Goal: Task Accomplishment & Management: Complete application form

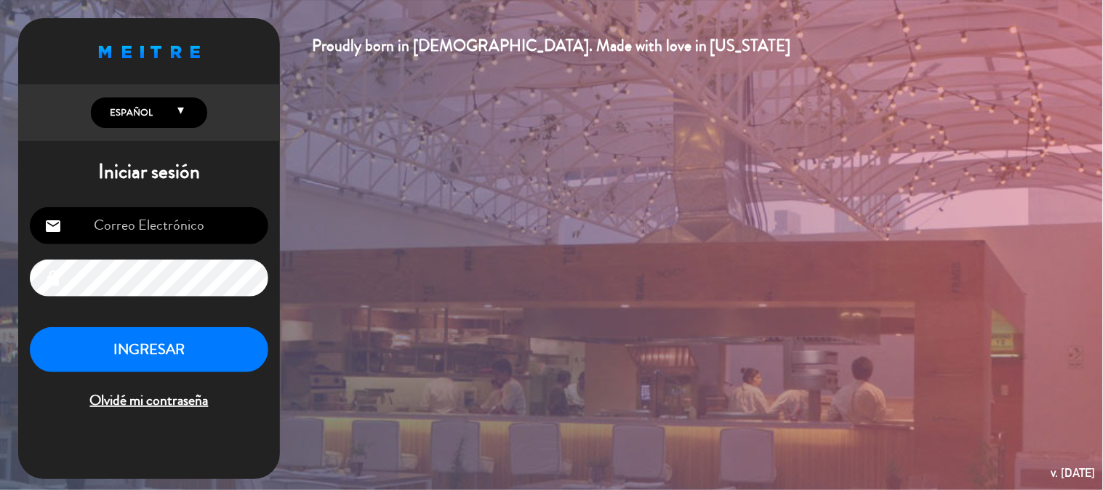
scroll to position [202, 0]
type input "[EMAIL_ADDRESS][DOMAIN_NAME]"
click at [165, 337] on button "INGRESAR" at bounding box center [149, 350] width 238 height 46
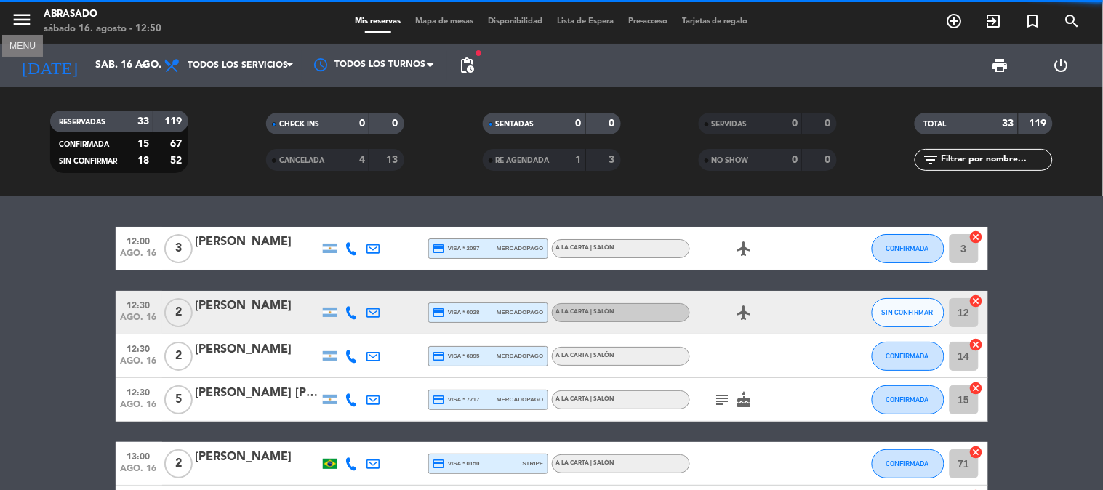
click at [18, 25] on icon "menu" at bounding box center [22, 20] width 22 height 22
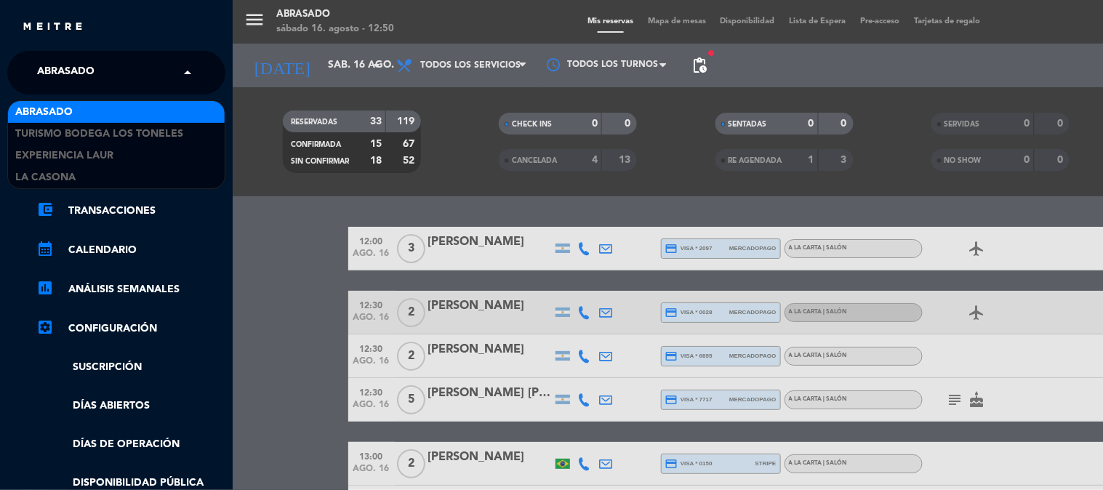
click at [108, 73] on div "× Abrasado" at bounding box center [73, 72] width 85 height 31
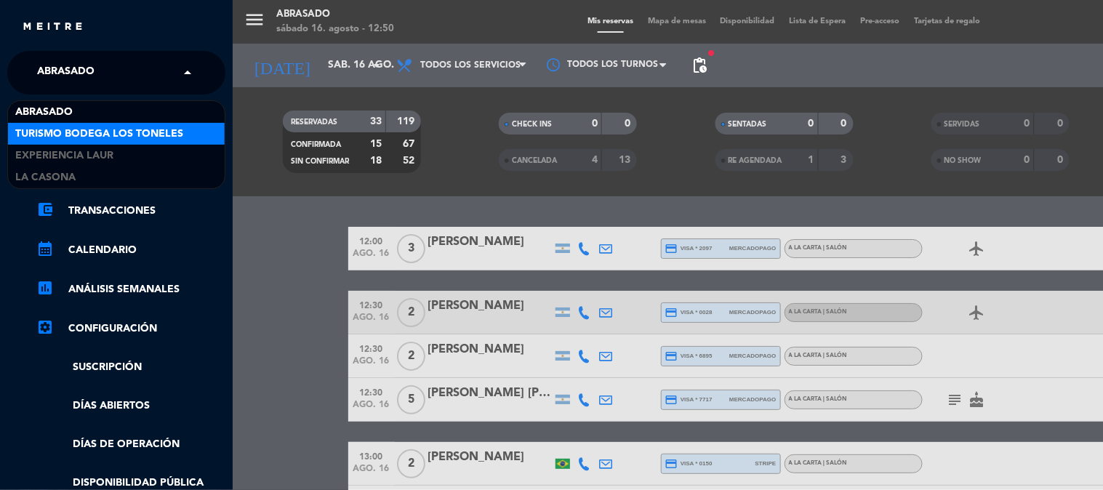
click at [89, 129] on span "Turismo Bodega Los Toneles" at bounding box center [99, 134] width 168 height 17
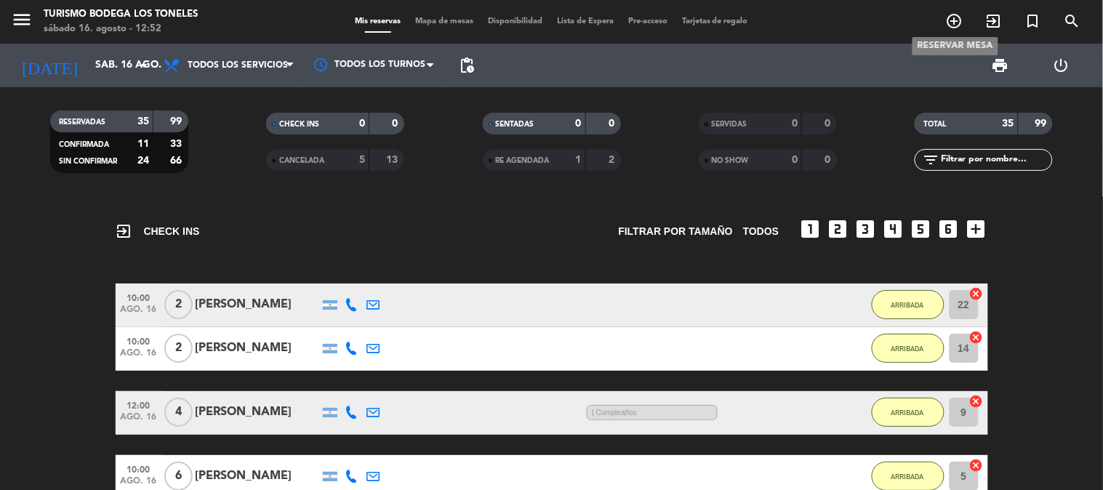
click at [956, 22] on icon "add_circle_outline" at bounding box center [954, 20] width 17 height 17
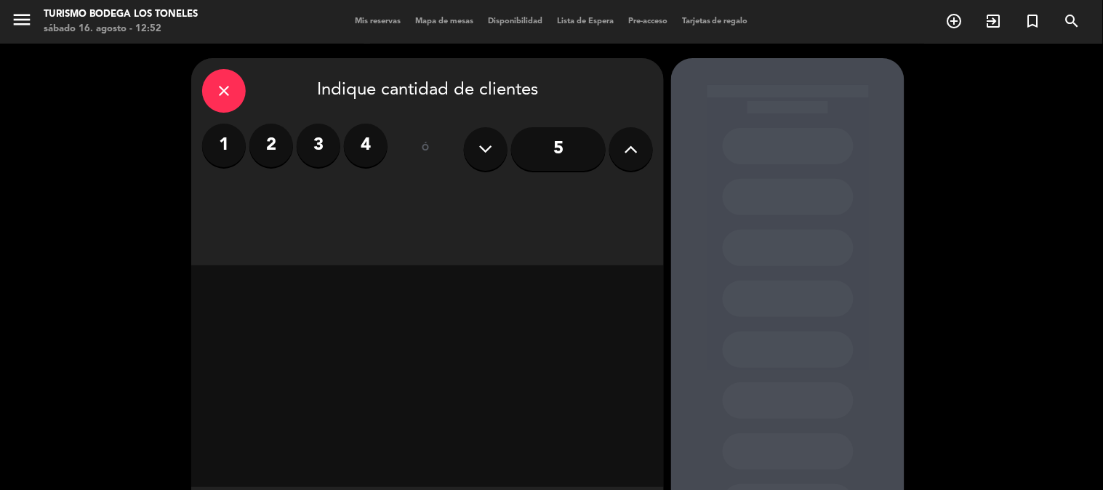
click at [284, 141] on label "2" at bounding box center [271, 146] width 44 height 44
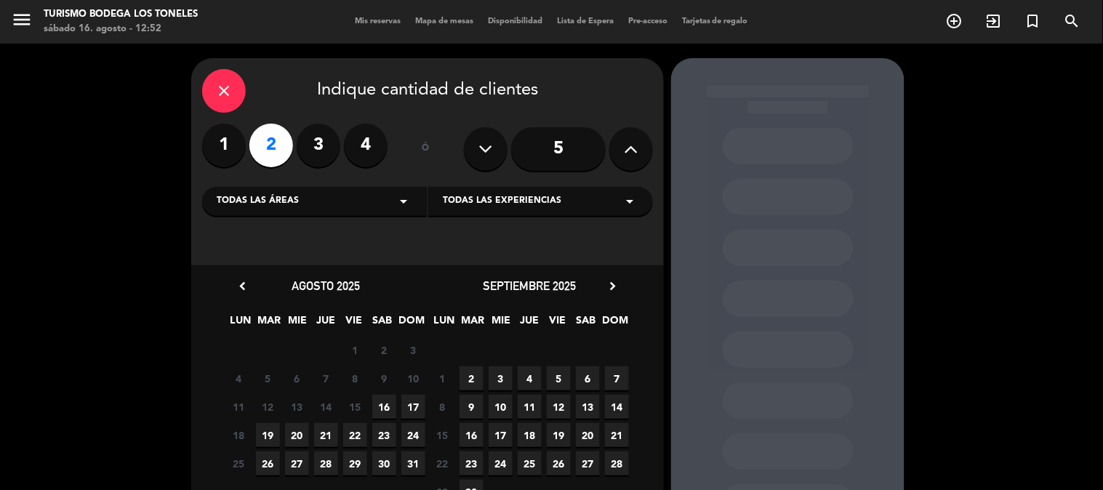
click at [324, 129] on label "3" at bounding box center [319, 146] width 44 height 44
click at [475, 487] on span "30" at bounding box center [471, 492] width 24 height 24
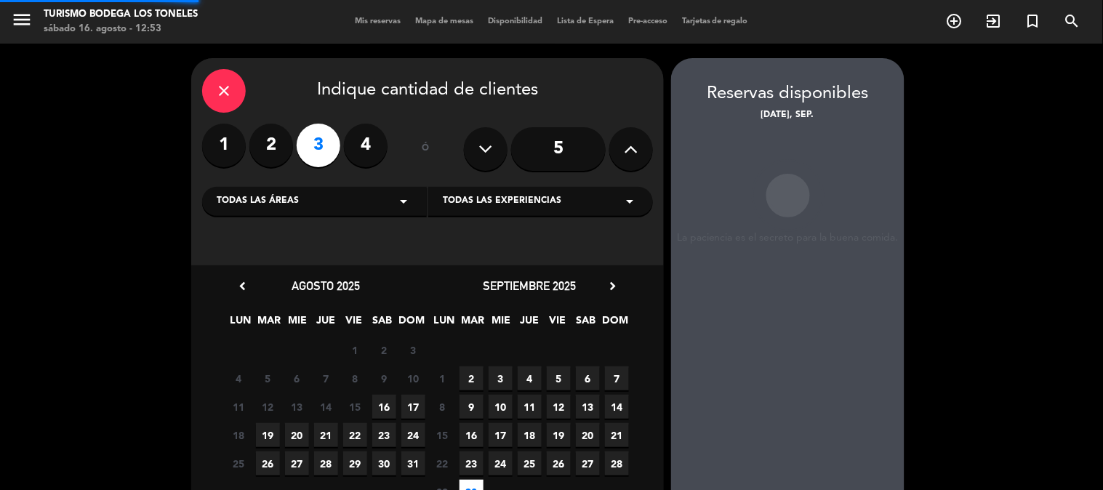
scroll to position [58, 0]
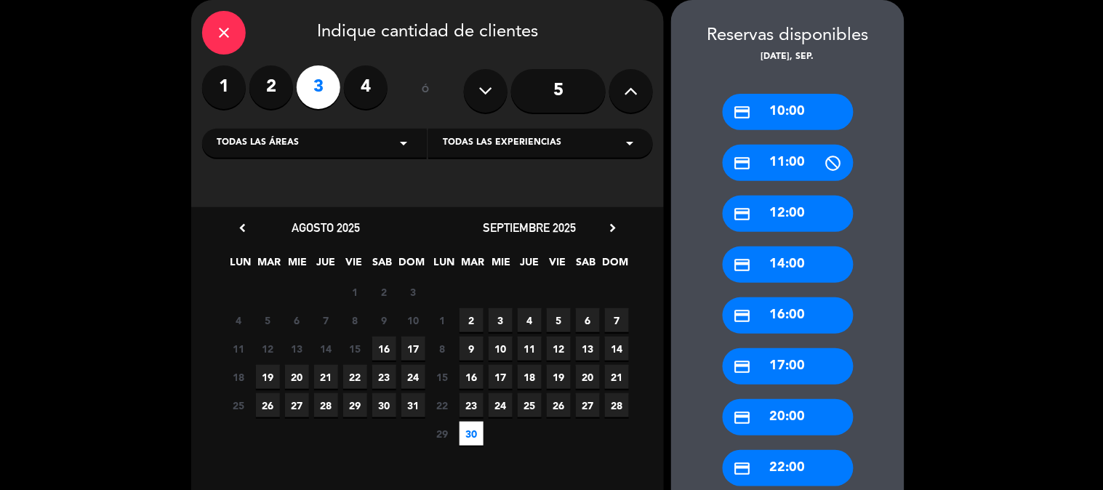
click at [805, 268] on div "credit_card 14:00" at bounding box center [788, 264] width 131 height 36
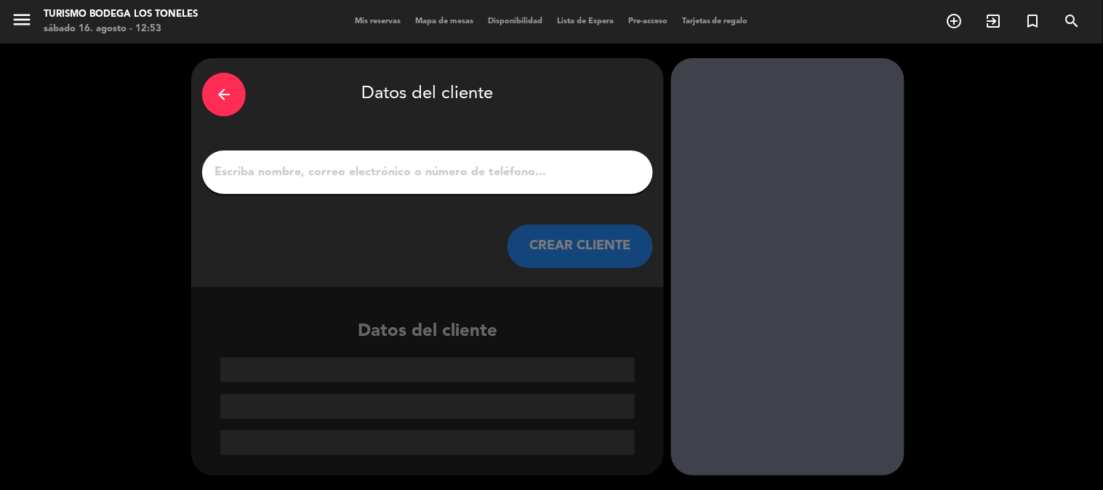
click at [462, 177] on input "Página Completa" at bounding box center [427, 172] width 429 height 20
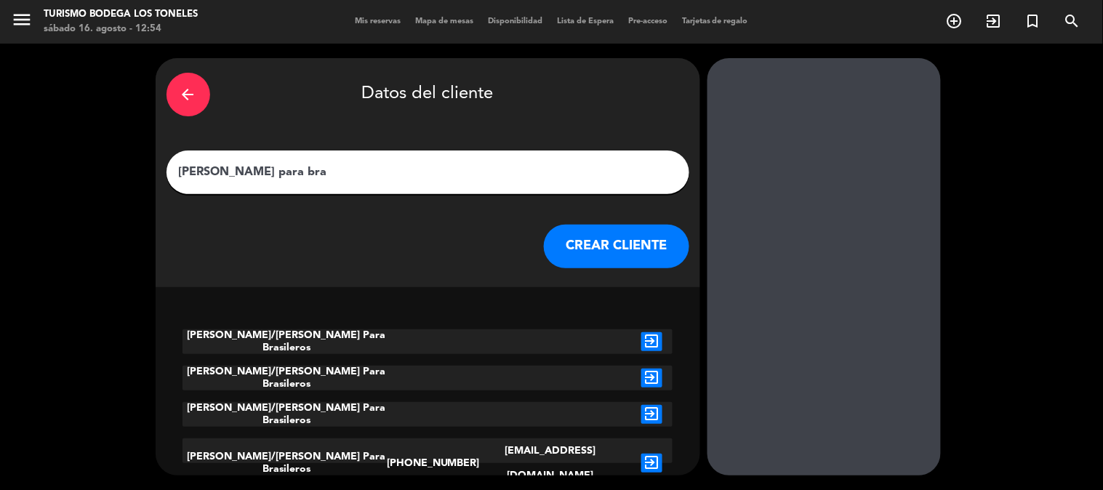
type input "[PERSON_NAME] para bra"
click at [641, 454] on icon "exit_to_app" at bounding box center [651, 463] width 21 height 19
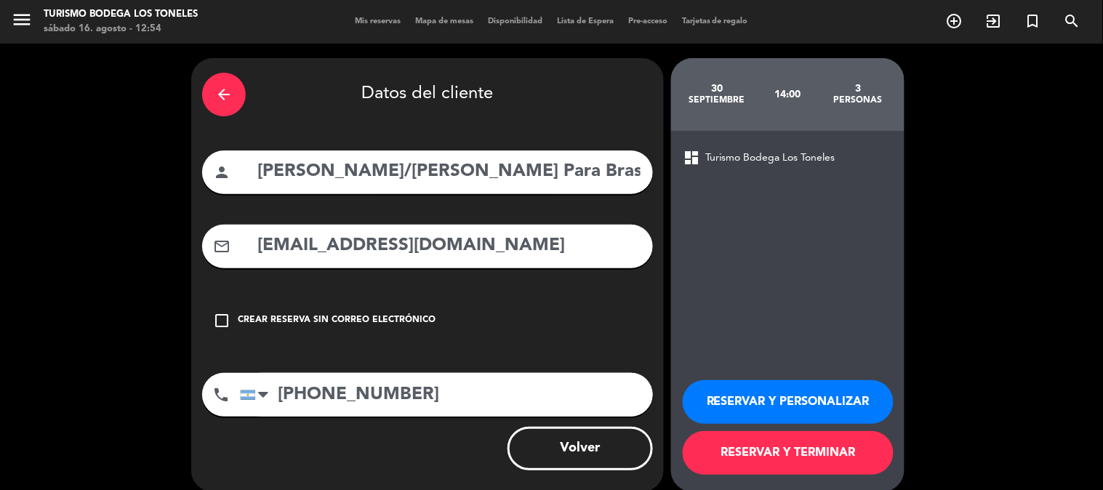
type textarea "o"
drag, startPoint x: 406, startPoint y: 164, endPoint x: 173, endPoint y: 126, distance: 235.6
click at [173, 126] on div "arrow_back Datos del cliente person [PERSON_NAME]/[PERSON_NAME] Para Brasileros…" at bounding box center [551, 275] width 1103 height 463
paste input "[PERSON_NAME]"
type input "[PERSON_NAME] /[PERSON_NAME] Para Brasileros"
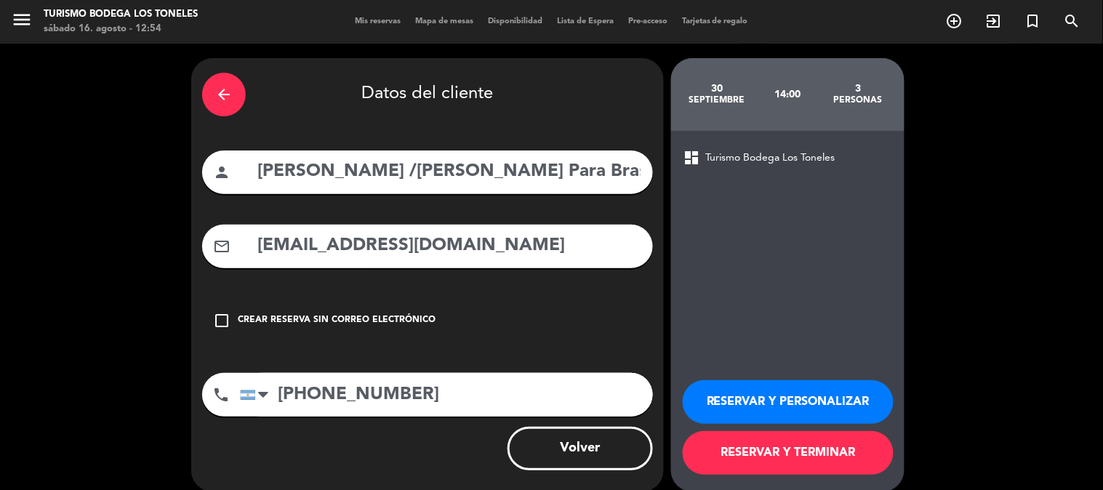
click at [736, 397] on button "RESERVAR Y PERSONALIZAR" at bounding box center [788, 402] width 211 height 44
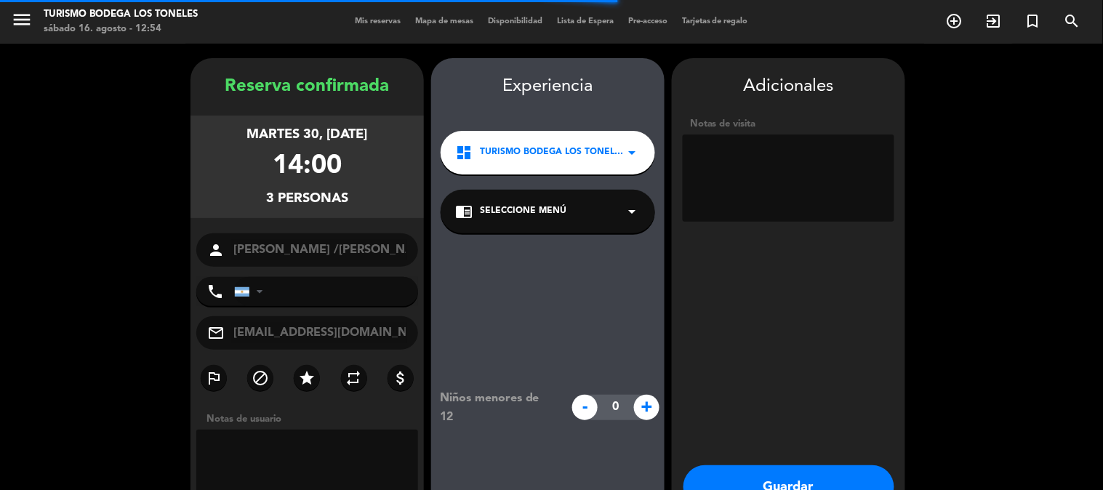
type input "[PHONE_NUMBER]"
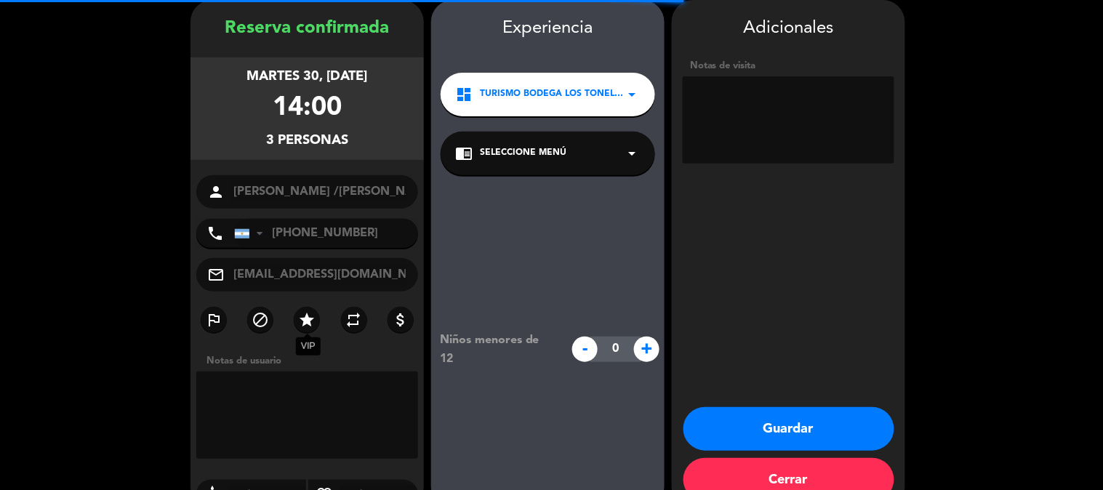
click at [315, 320] on icon "star" at bounding box center [306, 319] width 17 height 17
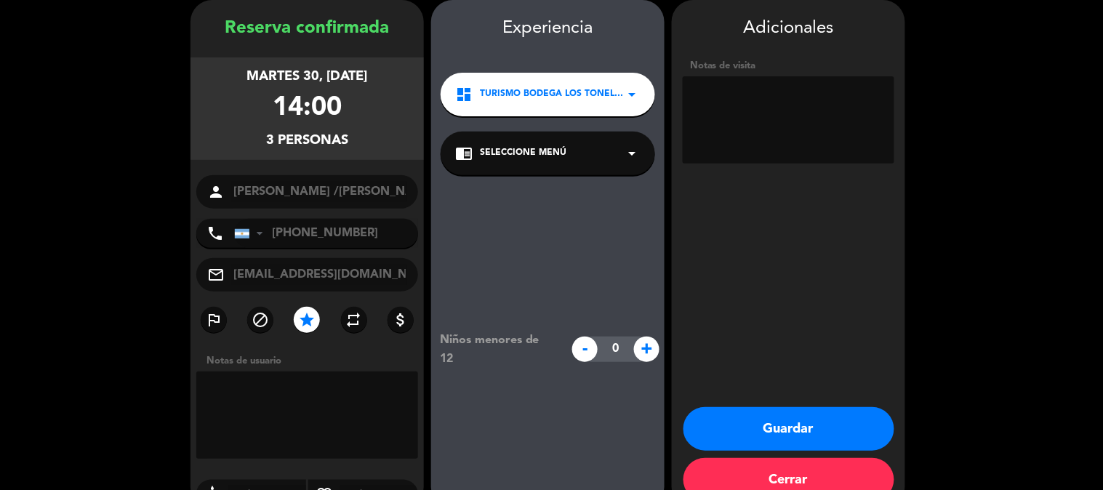
click at [743, 422] on button "Guardar" at bounding box center [788, 429] width 211 height 44
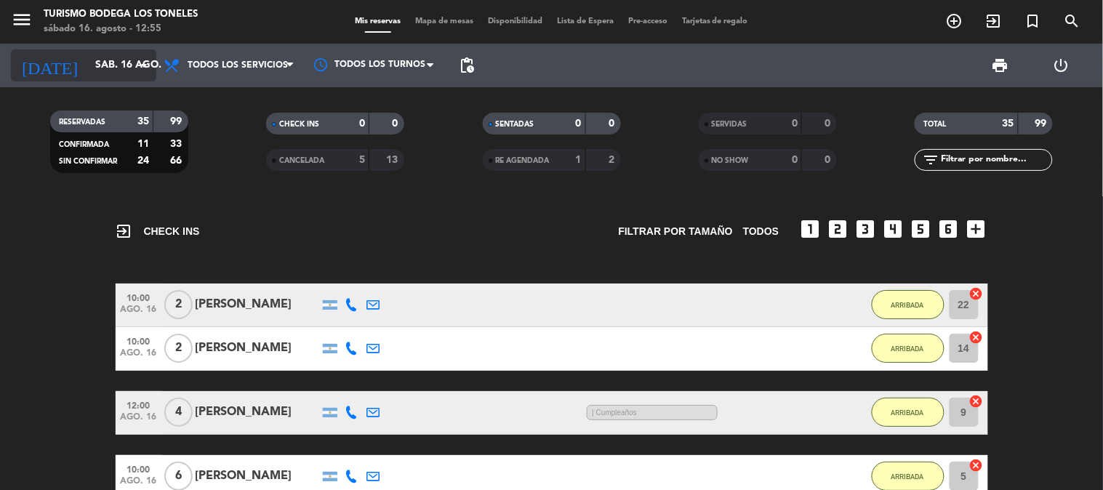
click at [103, 58] on input "sáb. 16 ago." at bounding box center [157, 65] width 138 height 26
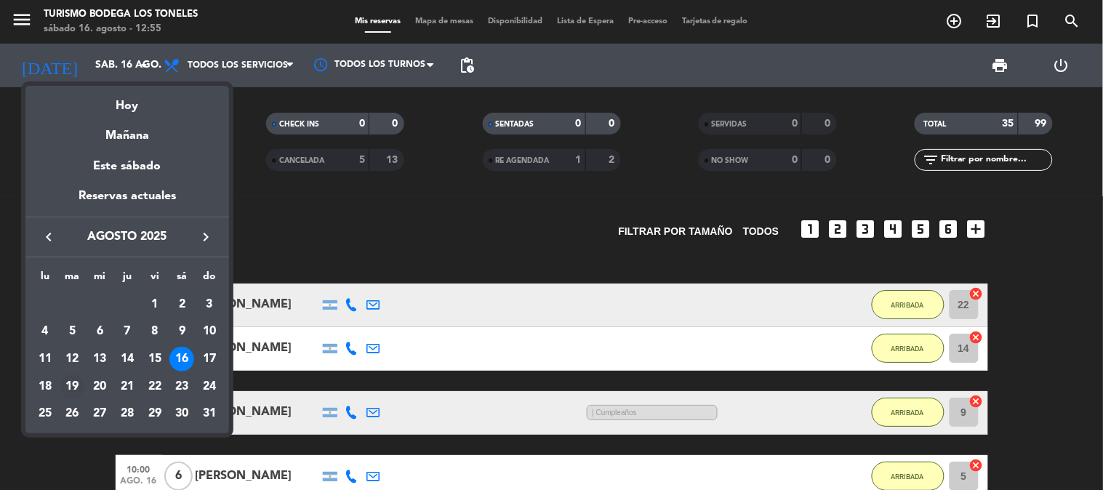
click at [73, 386] on div "19" at bounding box center [72, 386] width 25 height 25
type input "[DATE] ago."
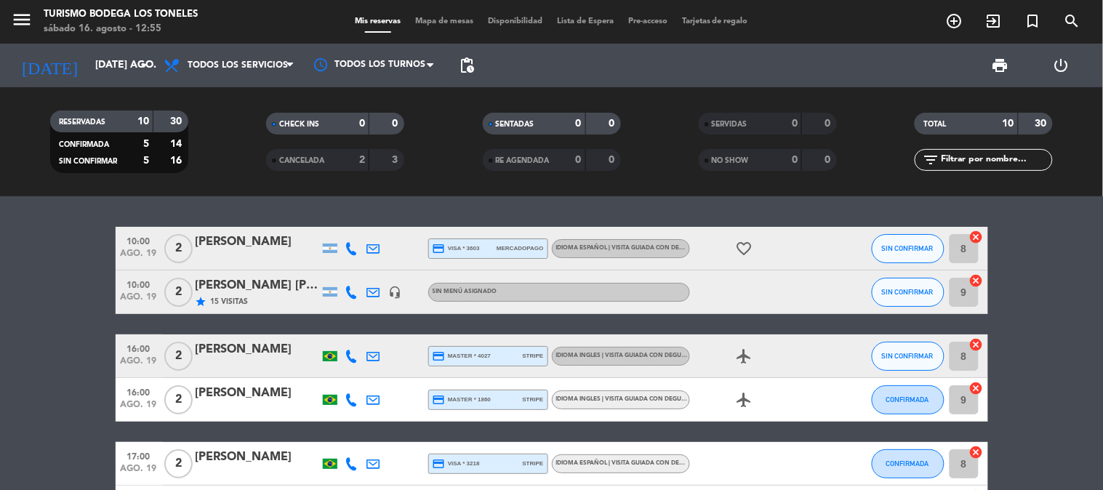
click at [375, 287] on icon at bounding box center [373, 292] width 13 height 13
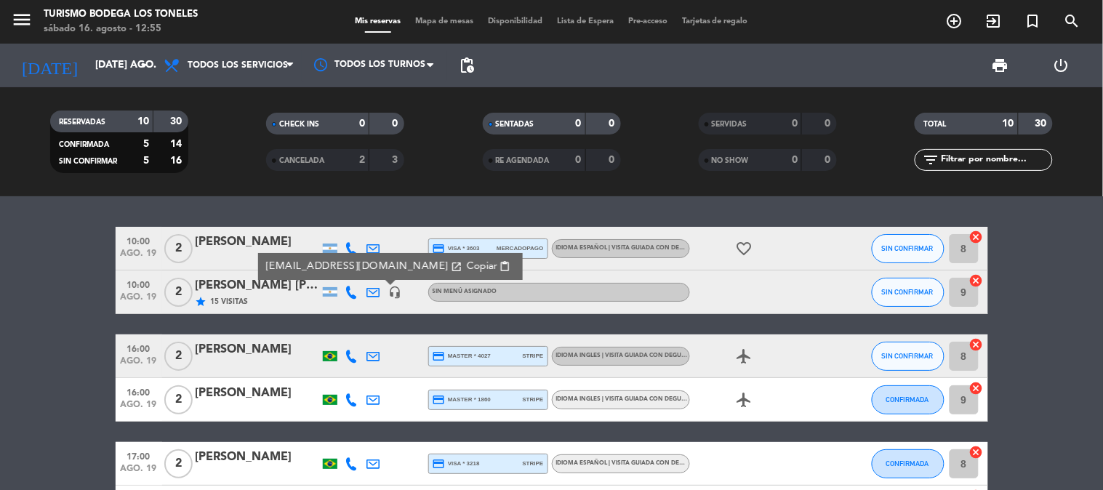
click at [375, 287] on icon at bounding box center [373, 292] width 13 height 13
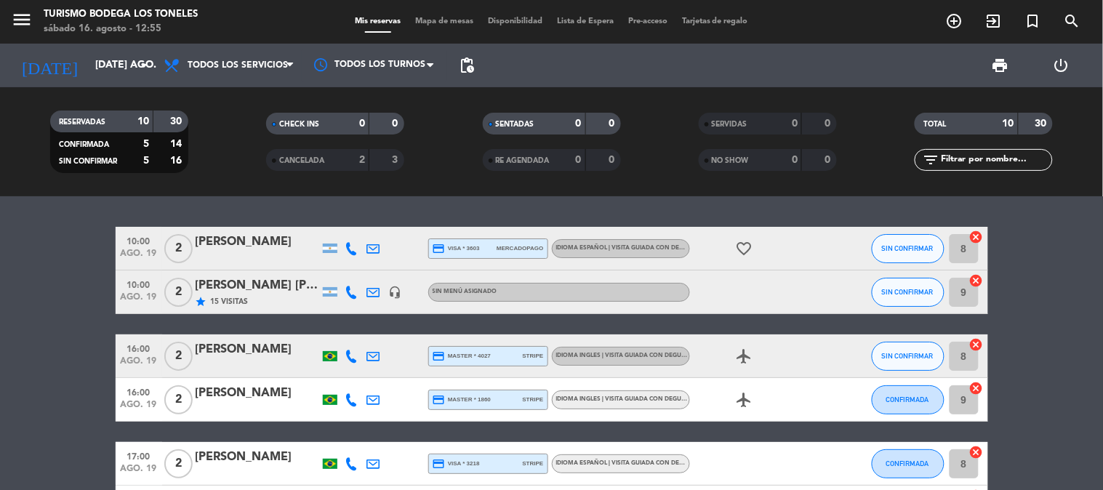
click at [351, 245] on icon at bounding box center [351, 248] width 13 height 13
click at [335, 222] on span "Copiar" at bounding box center [341, 223] width 31 height 15
click at [340, 220] on span "Copiar" at bounding box center [341, 223] width 31 height 15
click at [953, 20] on icon "add_circle_outline" at bounding box center [954, 20] width 17 height 17
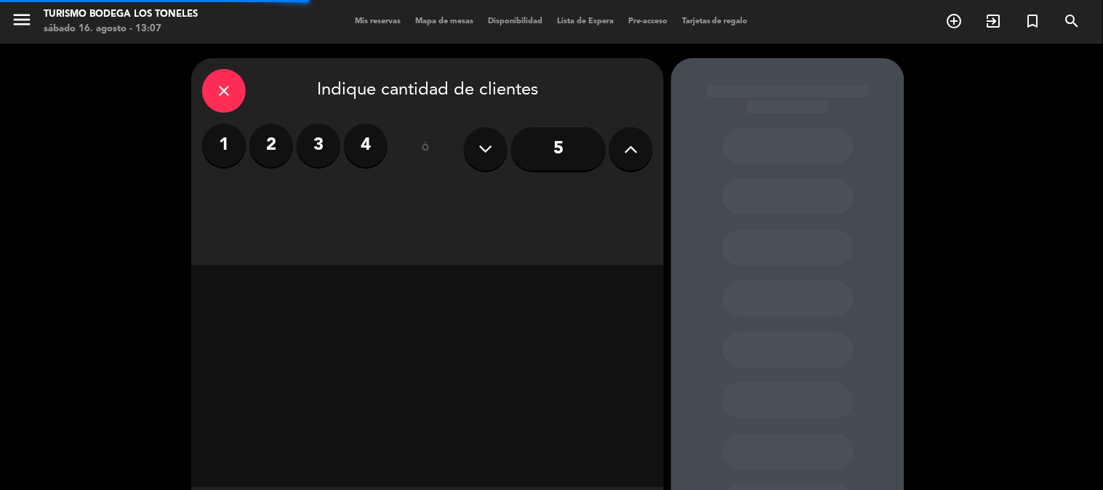
click at [286, 134] on label "2" at bounding box center [271, 146] width 44 height 44
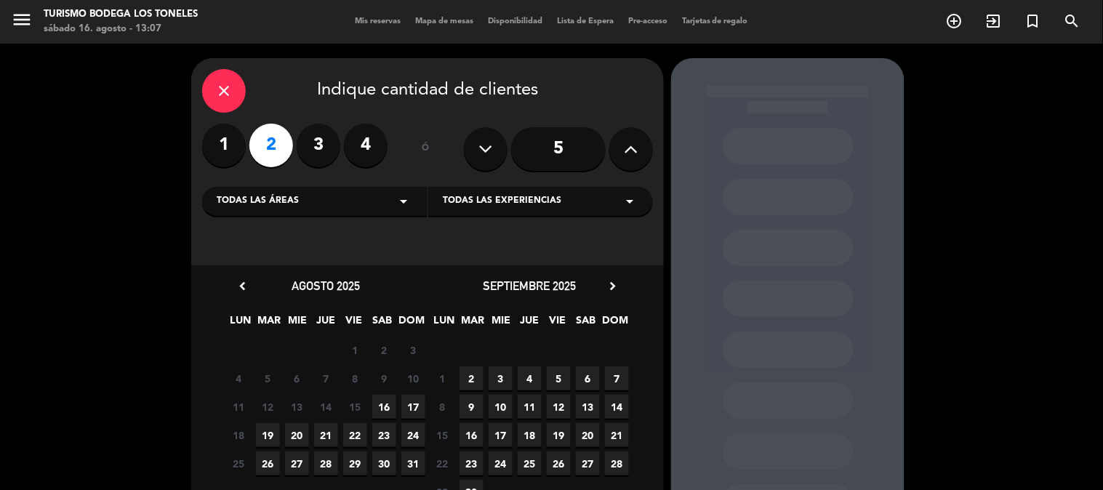
click at [379, 403] on span "16" at bounding box center [384, 407] width 24 height 24
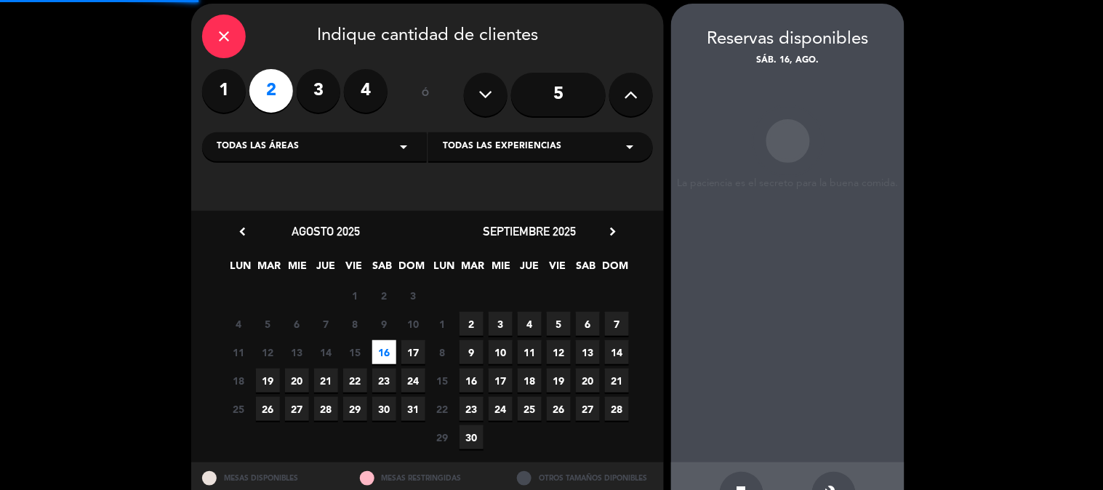
scroll to position [58, 0]
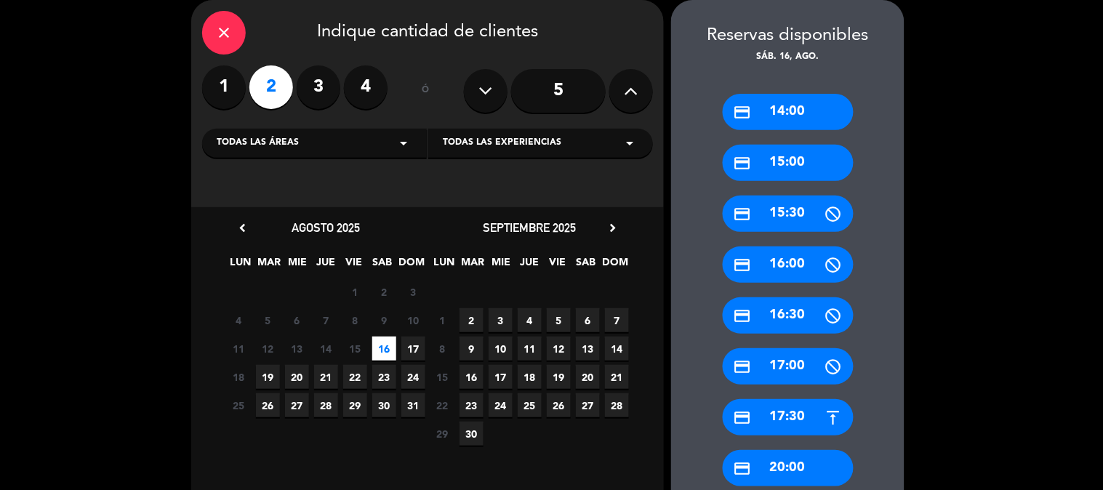
click at [797, 419] on div "credit_card 17:30" at bounding box center [788, 417] width 131 height 36
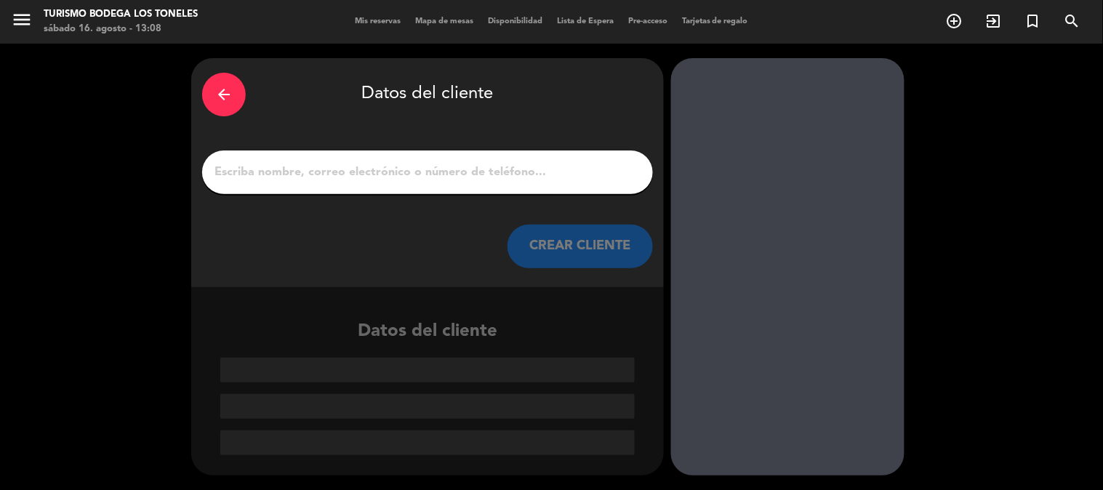
paste input "[PERSON_NAME]"
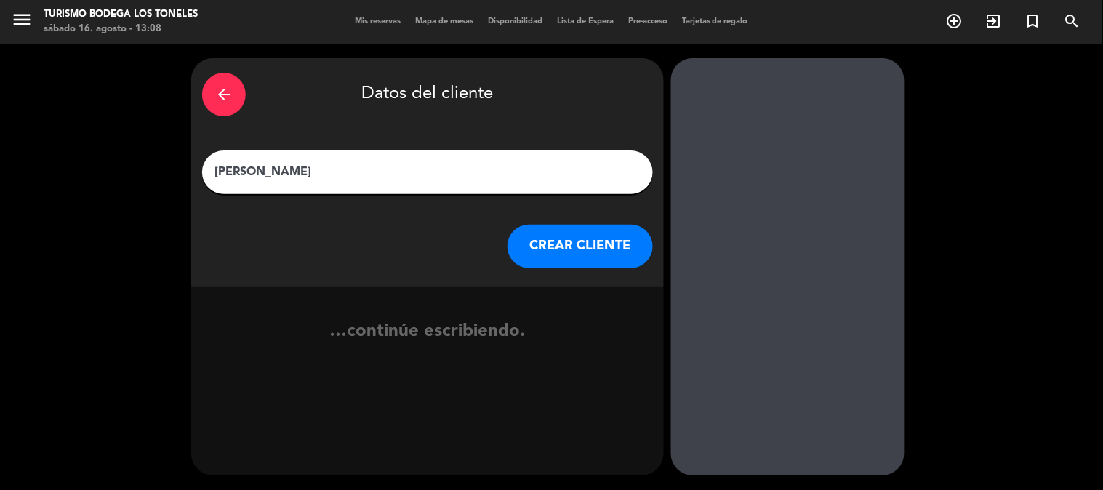
type input "[PERSON_NAME]"
click at [558, 250] on button "CREAR CLIENTE" at bounding box center [579, 247] width 145 height 44
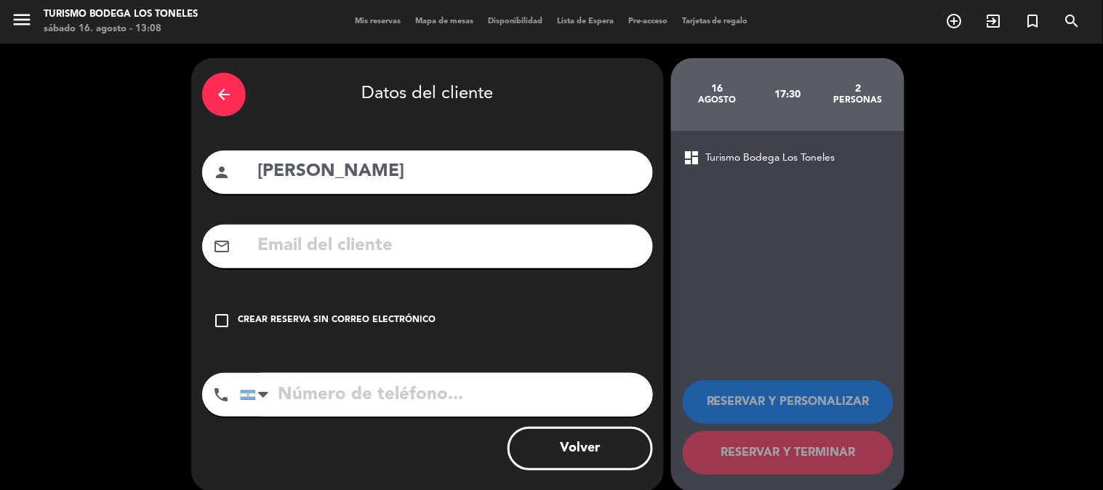
paste input "[EMAIL_ADDRESS][DOMAIN_NAME]"
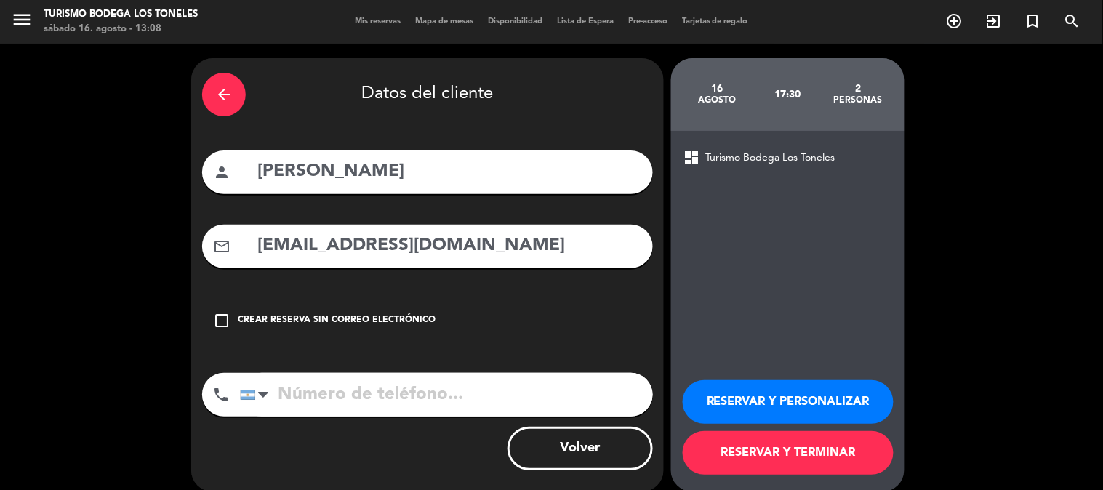
type input "[EMAIL_ADDRESS][DOMAIN_NAME]"
paste input "[PHONE_NUMBER]"
type input "[PHONE_NUMBER]"
click at [741, 395] on button "RESERVAR Y PERSONALIZAR" at bounding box center [788, 402] width 211 height 44
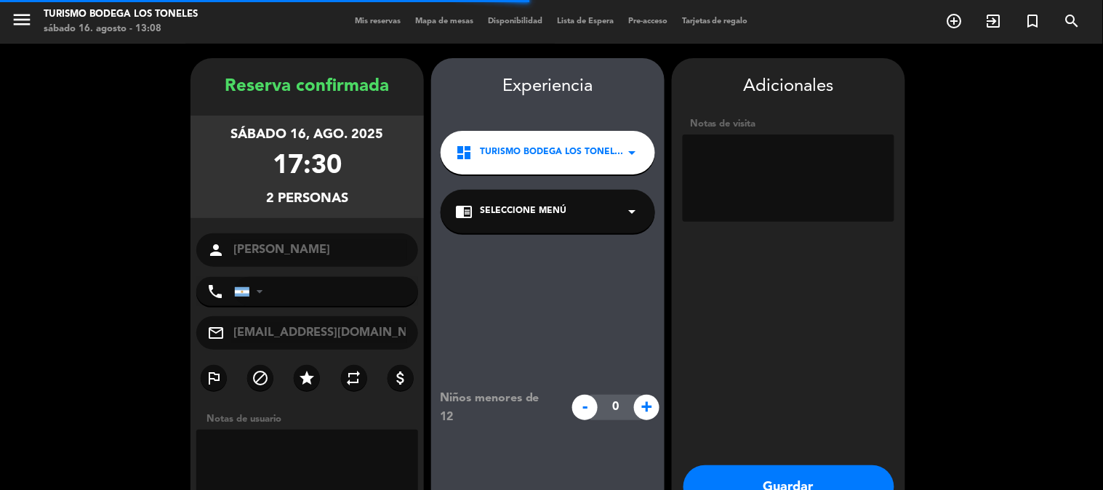
type input "[PHONE_NUMBER]"
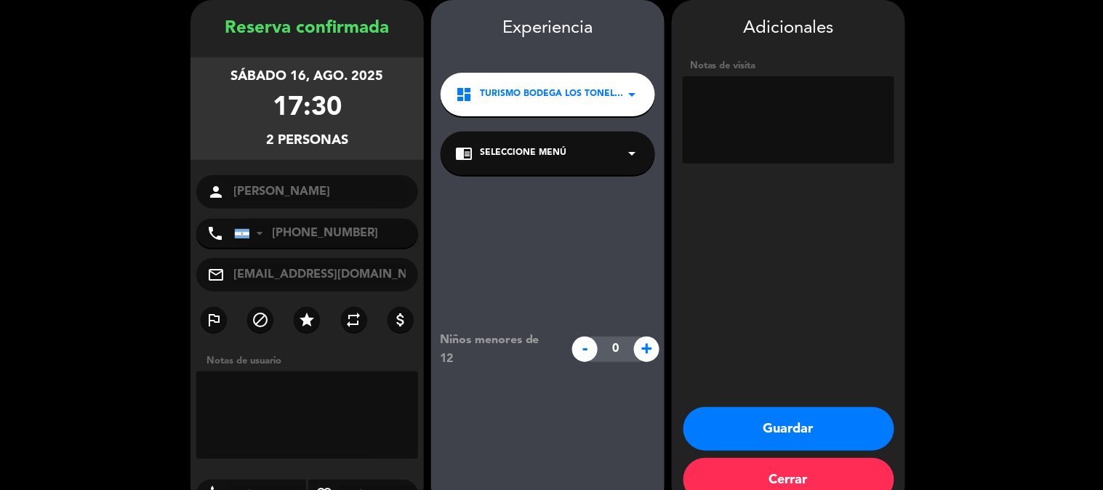
click at [736, 411] on button "Guardar" at bounding box center [788, 429] width 211 height 44
